Goal: Find specific page/section: Find specific page/section

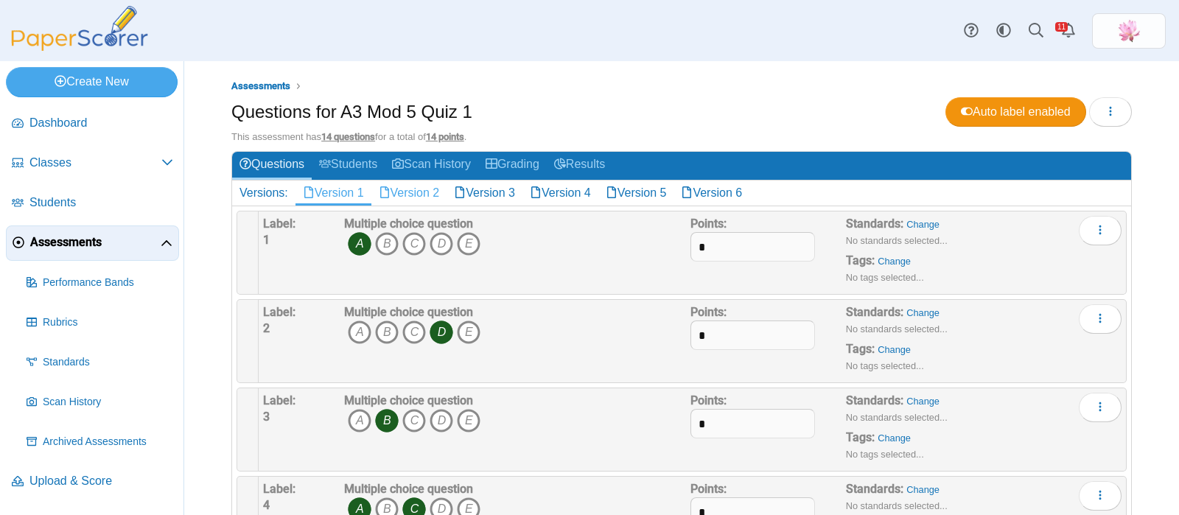
click at [418, 193] on link "Version 2" at bounding box center [410, 193] width 76 height 25
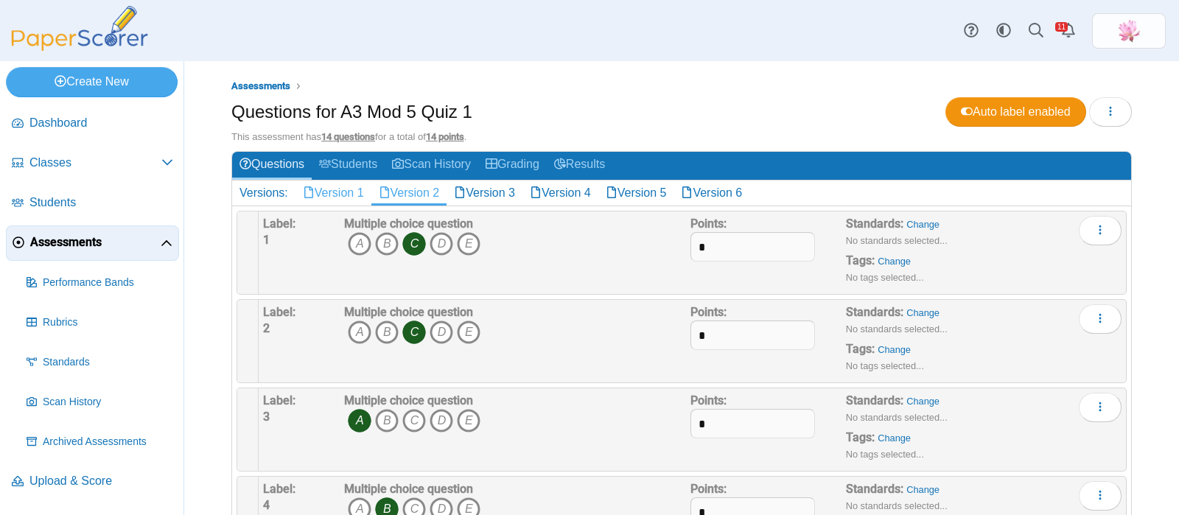
click at [341, 183] on link "Version 1" at bounding box center [334, 193] width 76 height 25
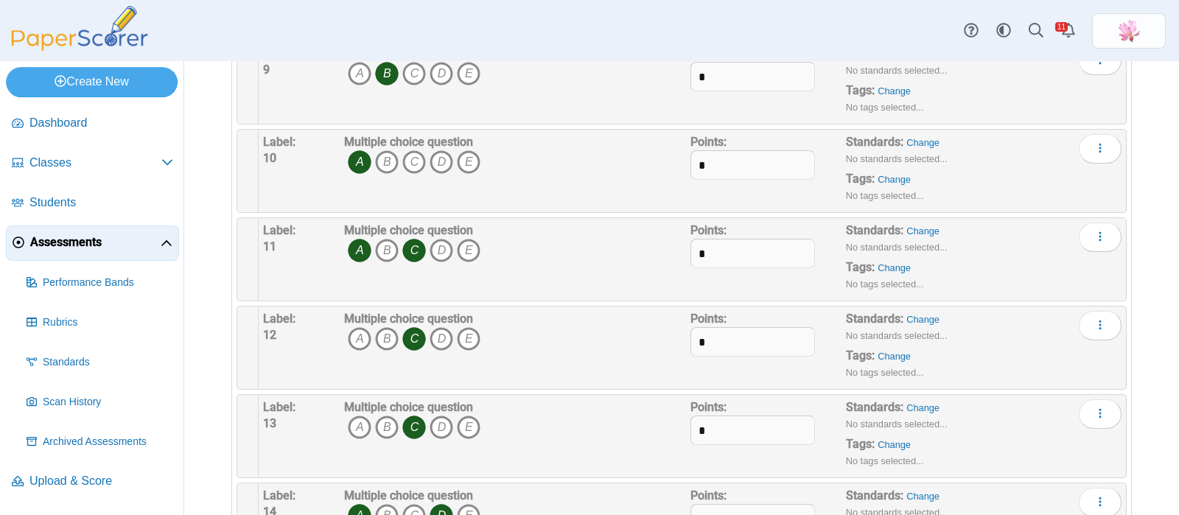
scroll to position [958, 0]
